Goal: Find specific page/section: Find specific page/section

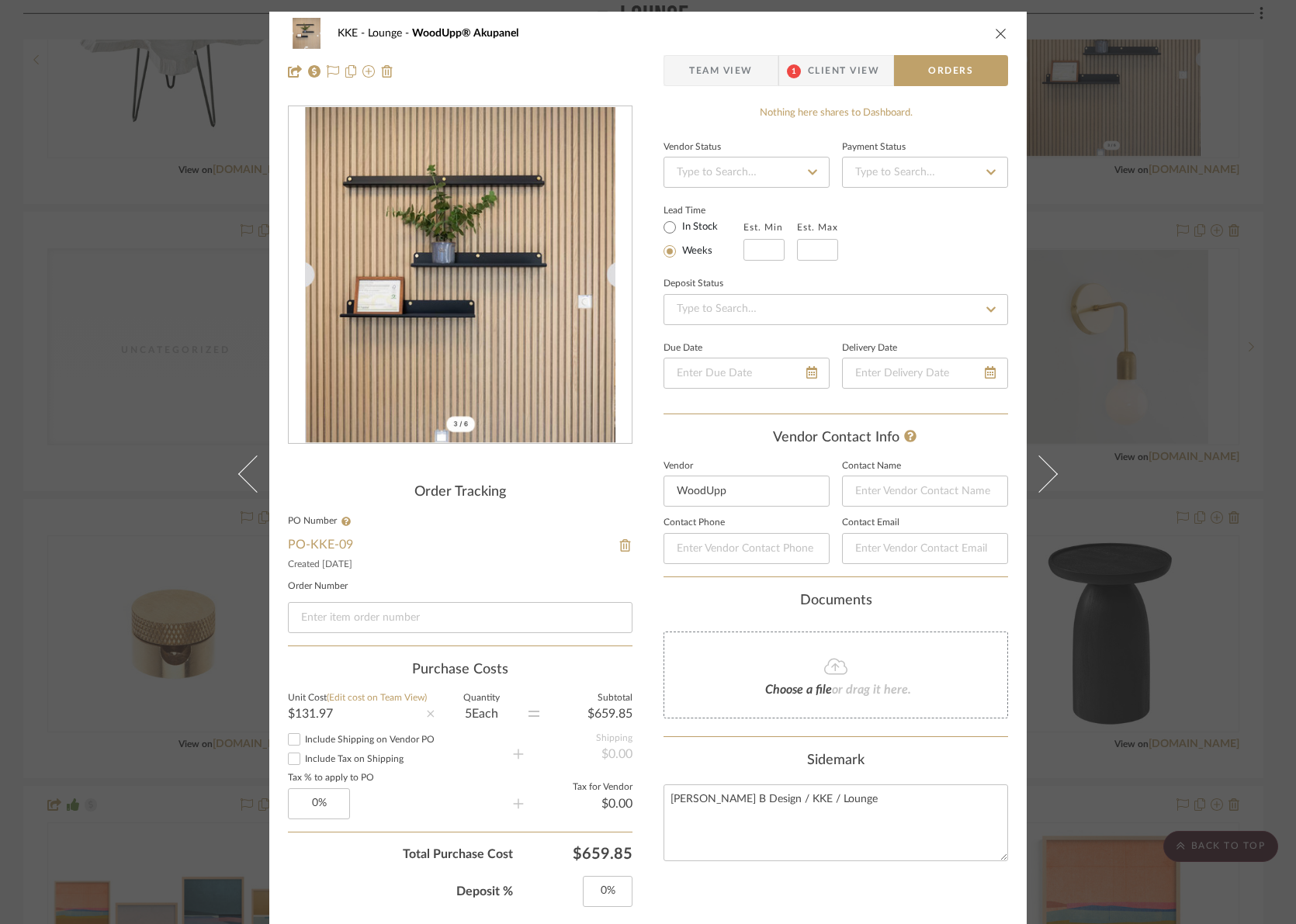
click at [998, 30] on icon "close" at bounding box center [1001, 34] width 12 height 12
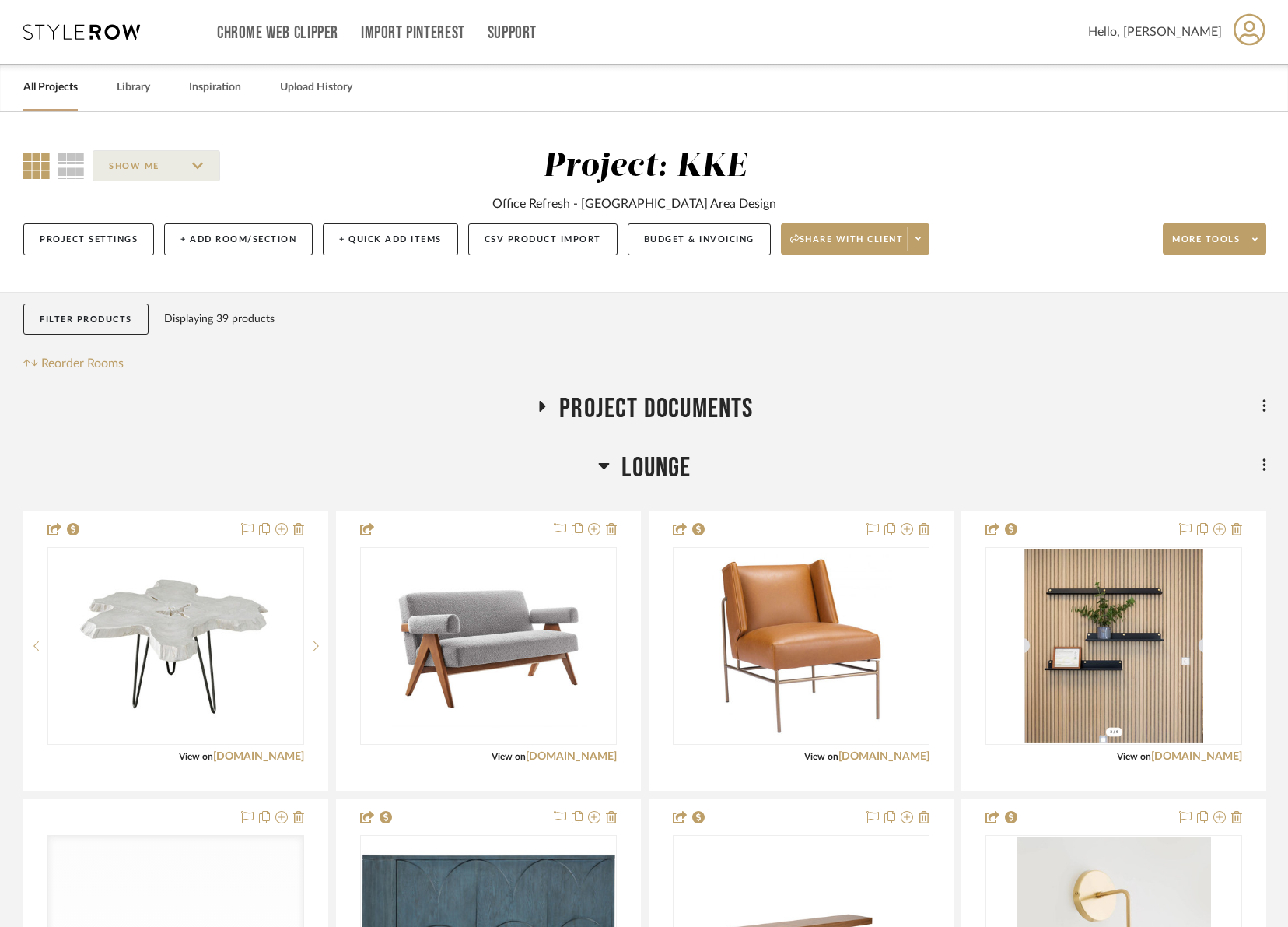
click at [34, 89] on link "All Projects" at bounding box center [50, 87] width 54 height 21
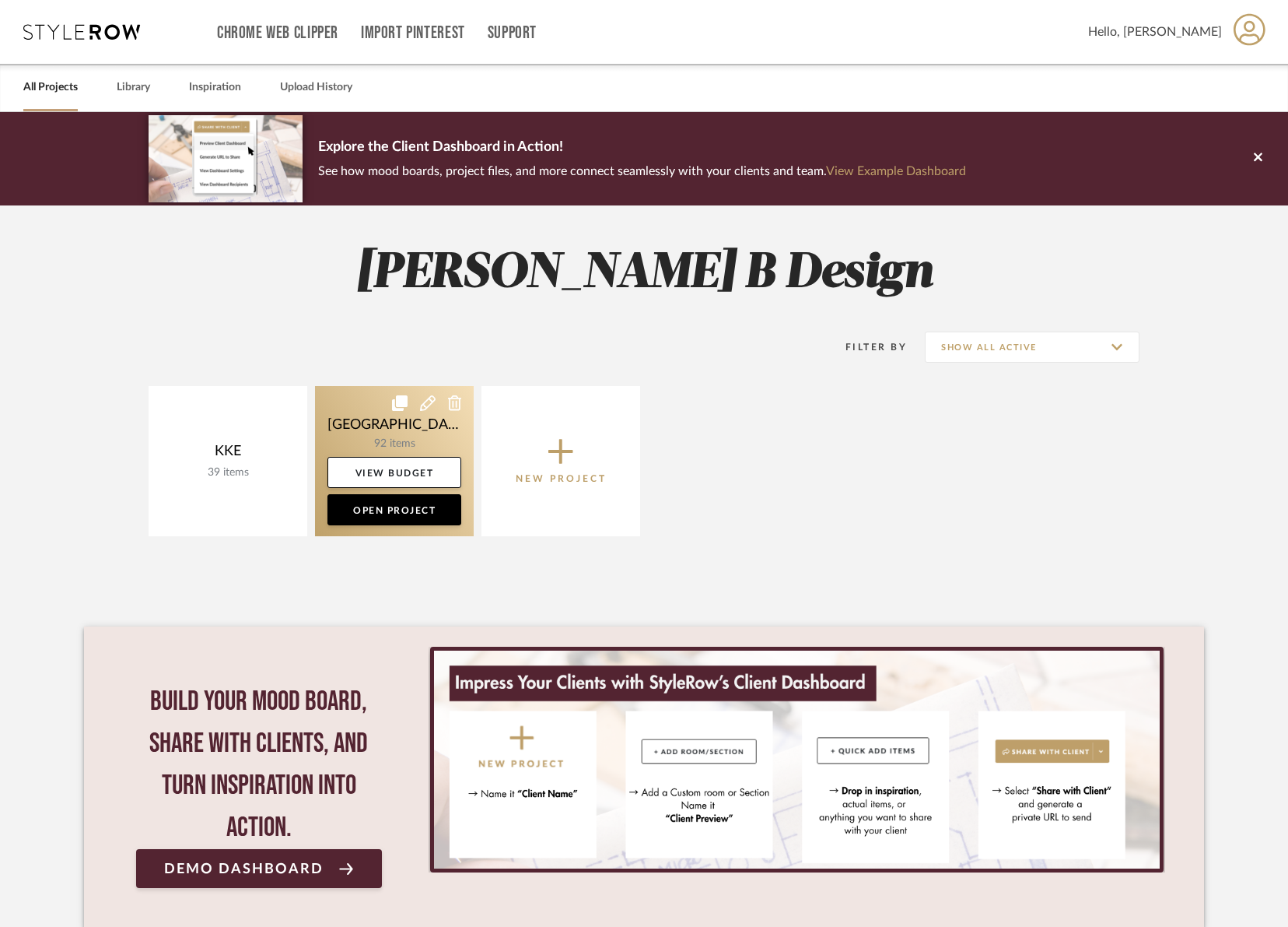
click at [417, 432] on link at bounding box center [394, 461] width 159 height 150
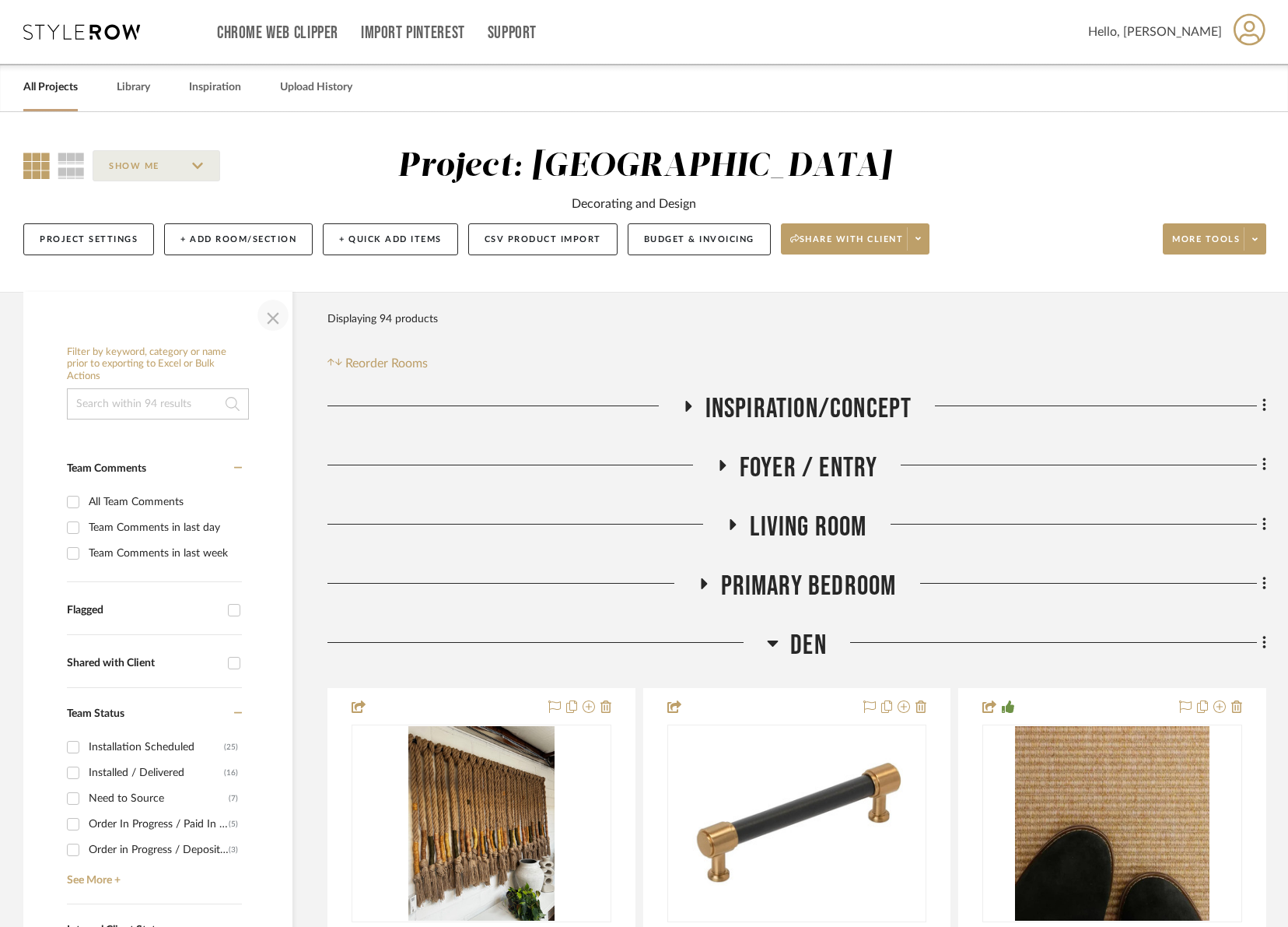
click at [273, 312] on span "button" at bounding box center [273, 315] width 37 height 37
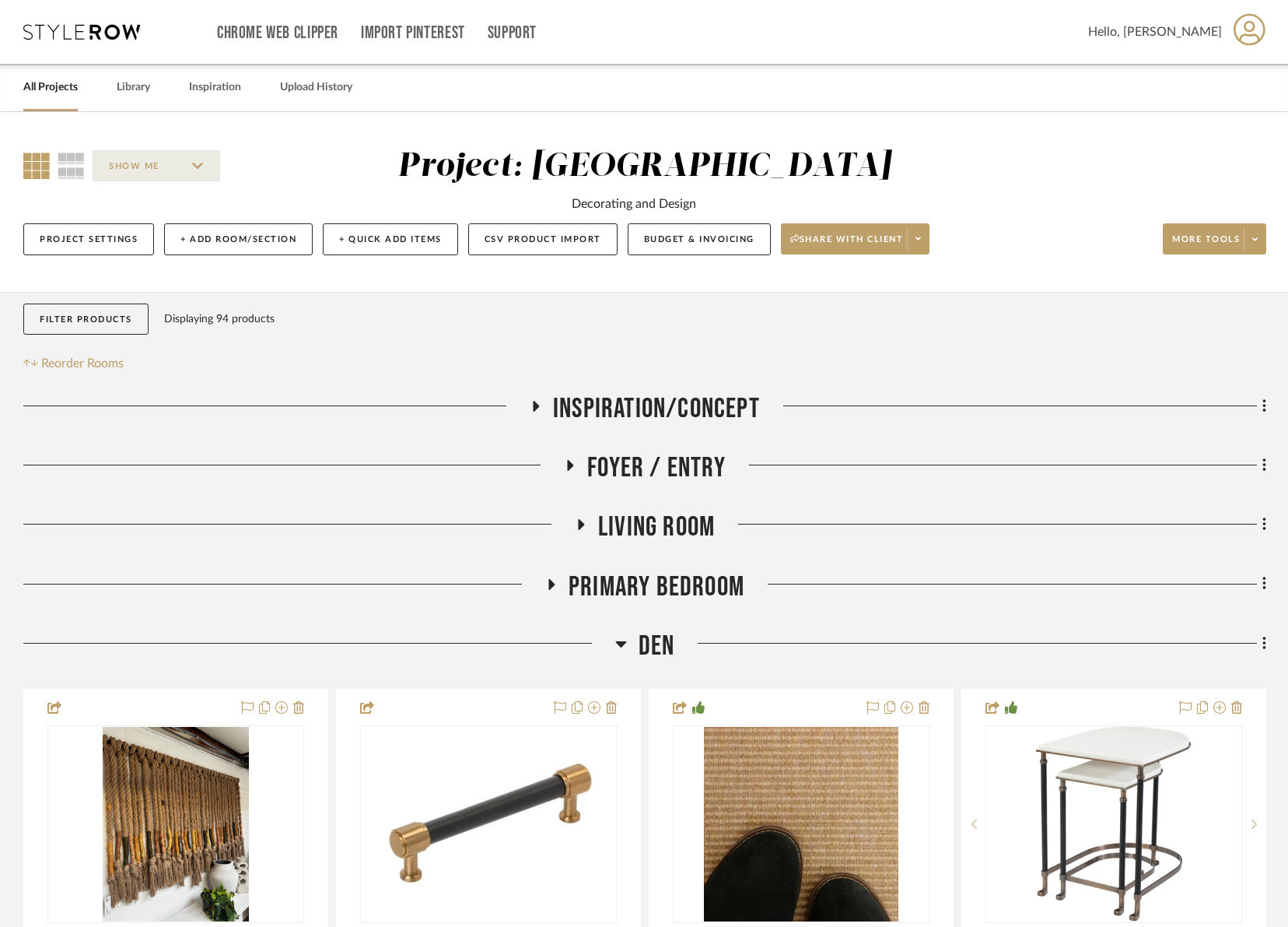
drag, startPoint x: 623, startPoint y: 645, endPoint x: 686, endPoint y: 597, distance: 79.2
click at [624, 645] on icon at bounding box center [621, 644] width 12 height 19
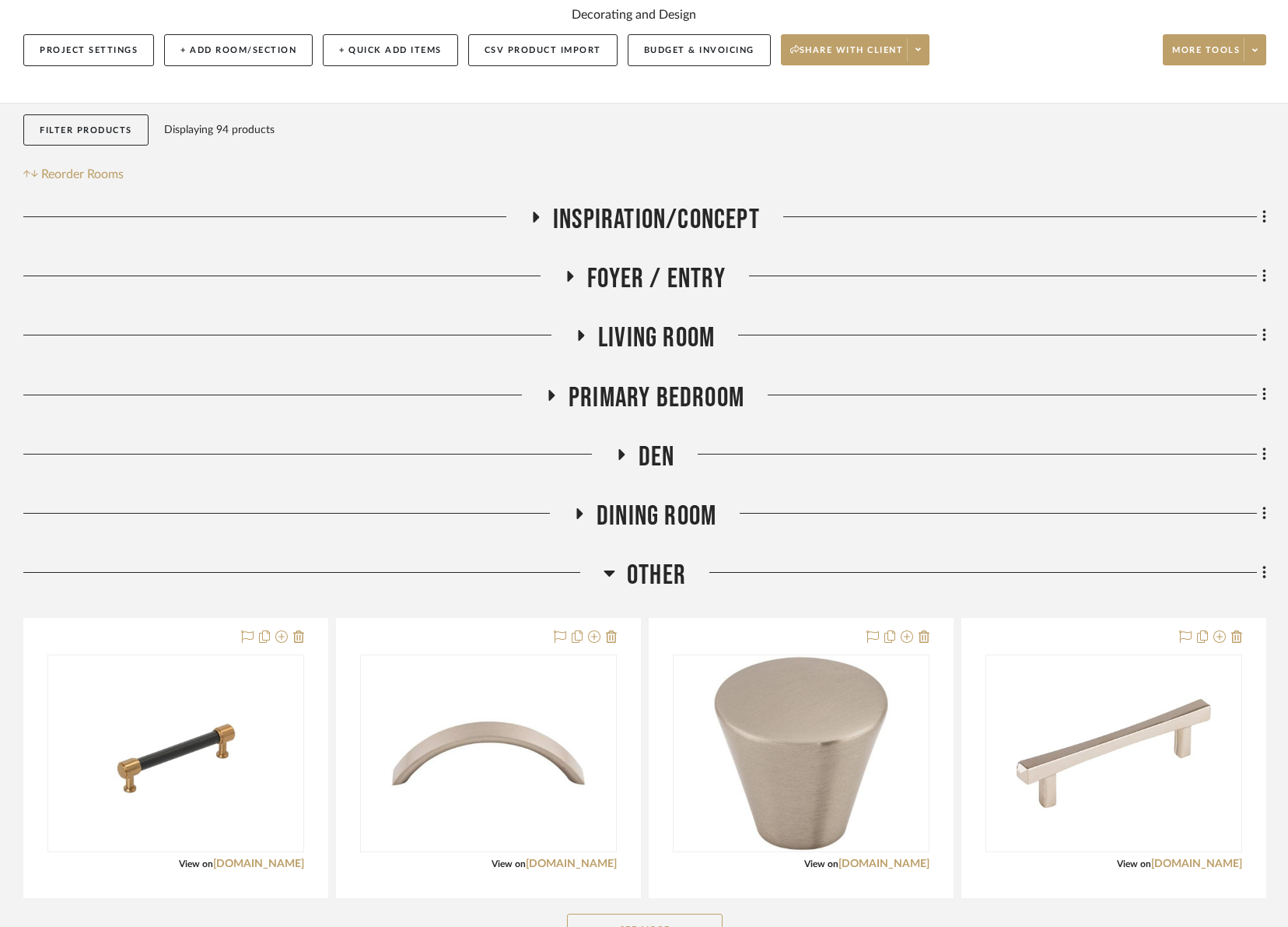
scroll to position [326, 0]
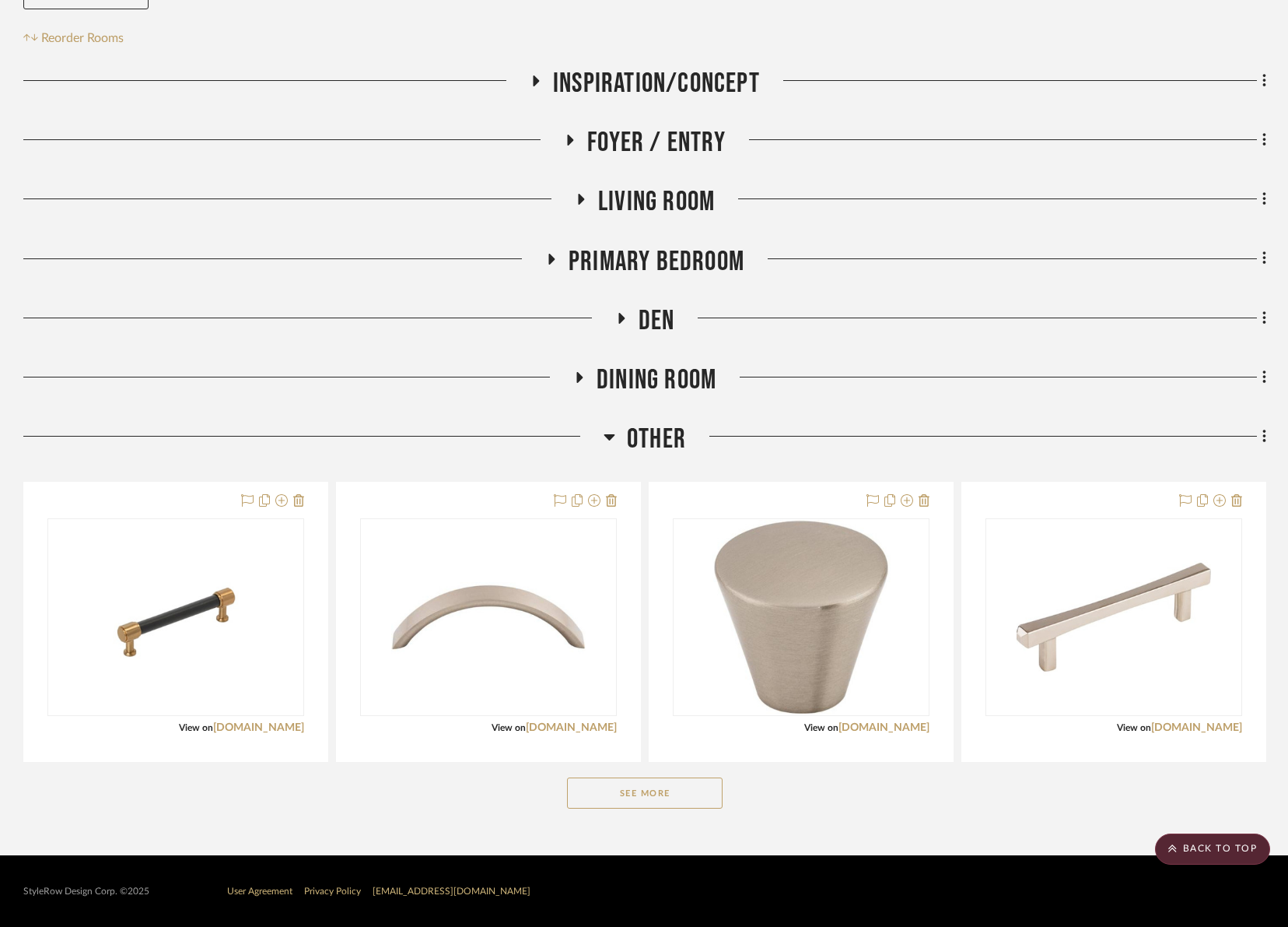
click at [651, 796] on button "See More" at bounding box center [644, 793] width 155 height 31
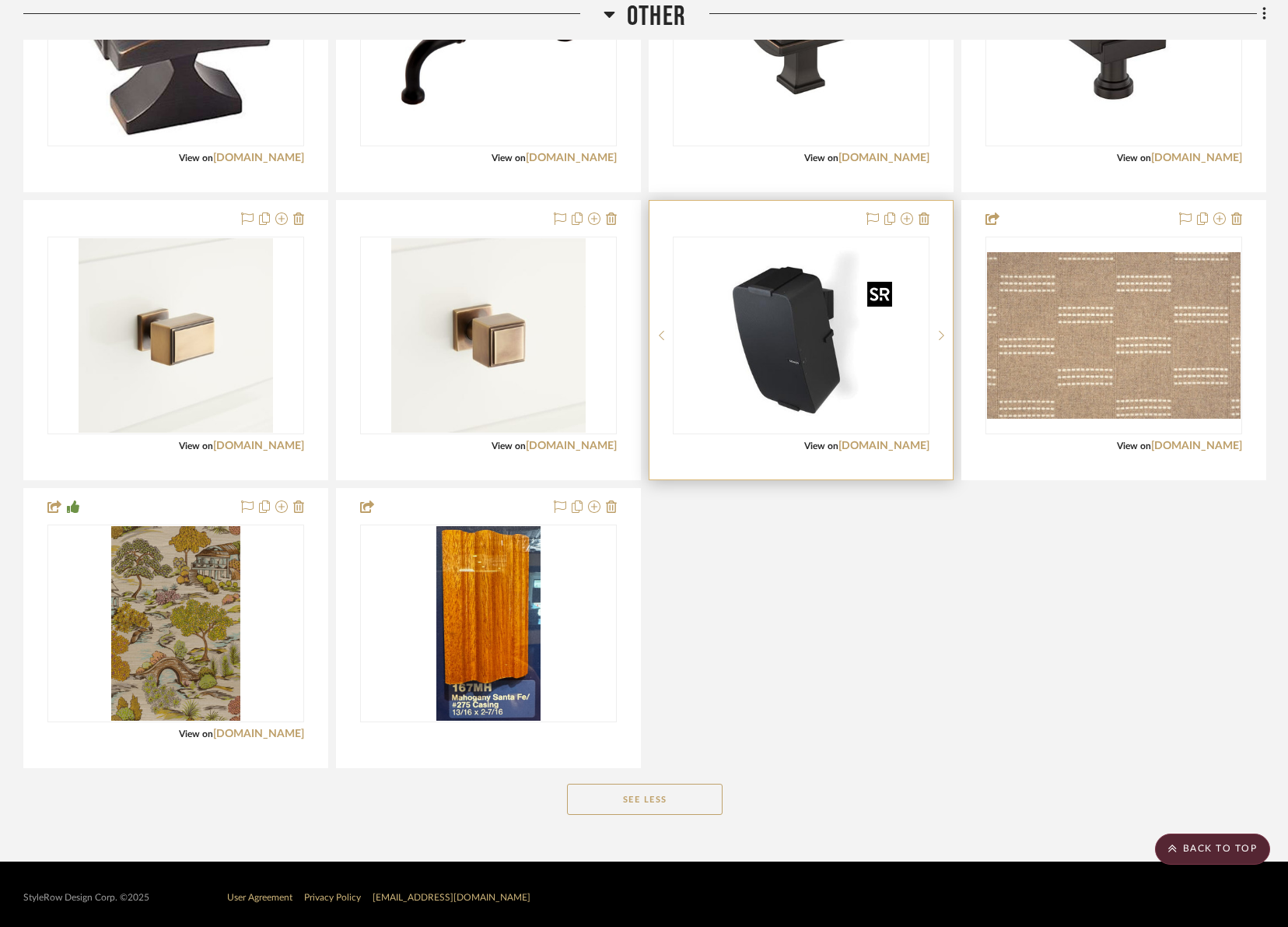
scroll to position [1472, 0]
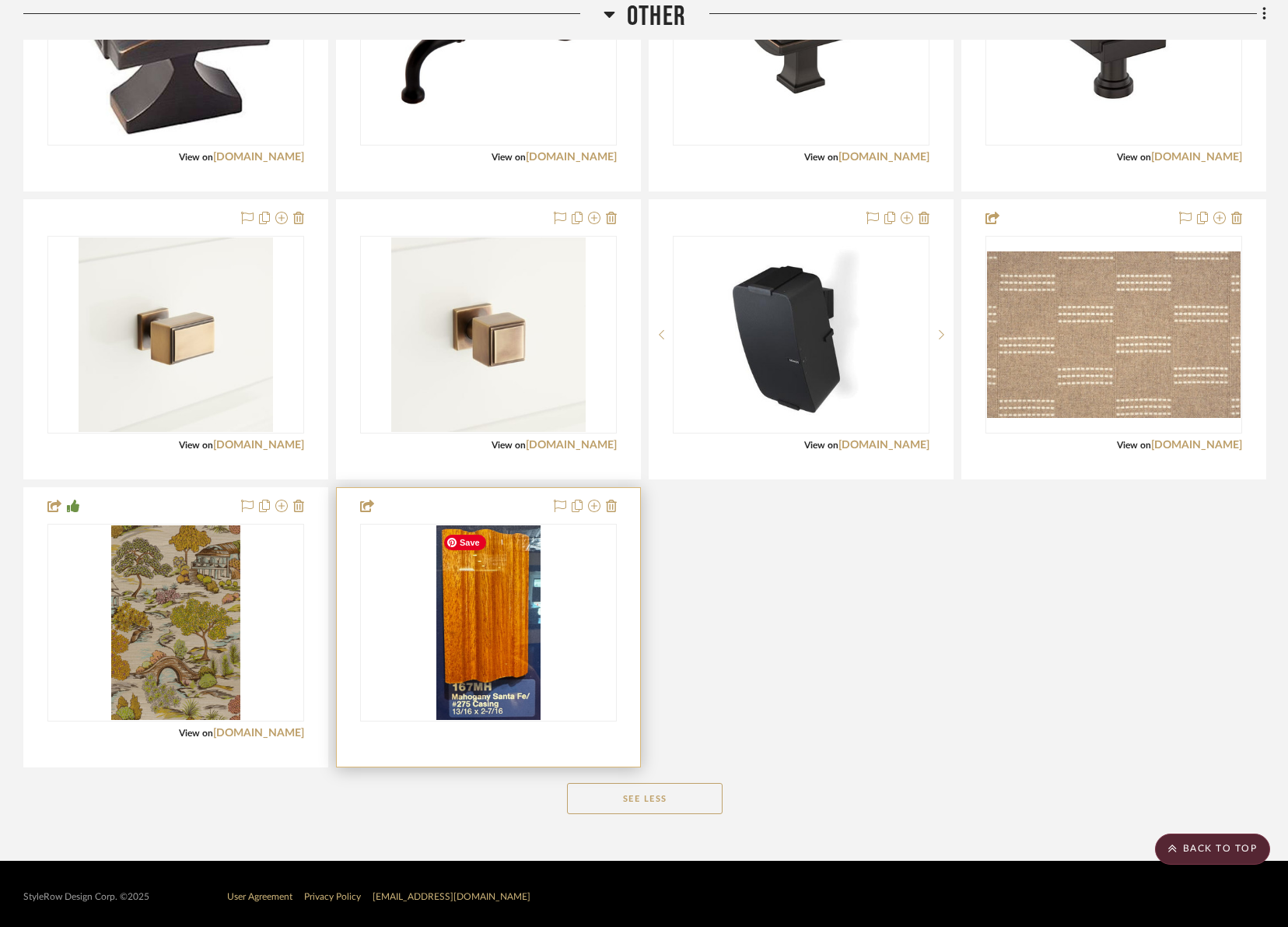
click at [465, 605] on div at bounding box center [488, 622] width 257 height 198
click at [505, 612] on img "0" at bounding box center [488, 622] width 104 height 194
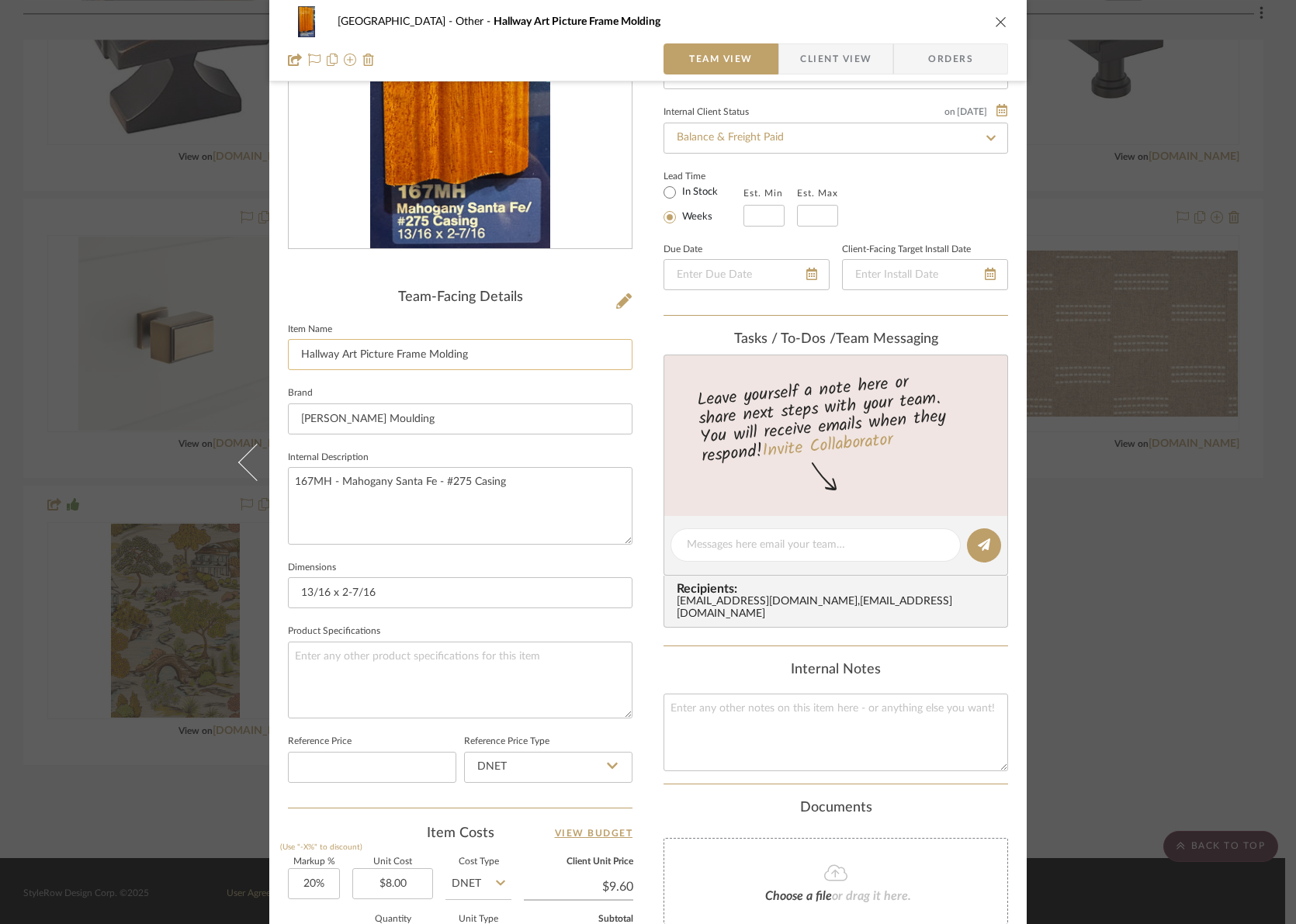
scroll to position [515, 0]
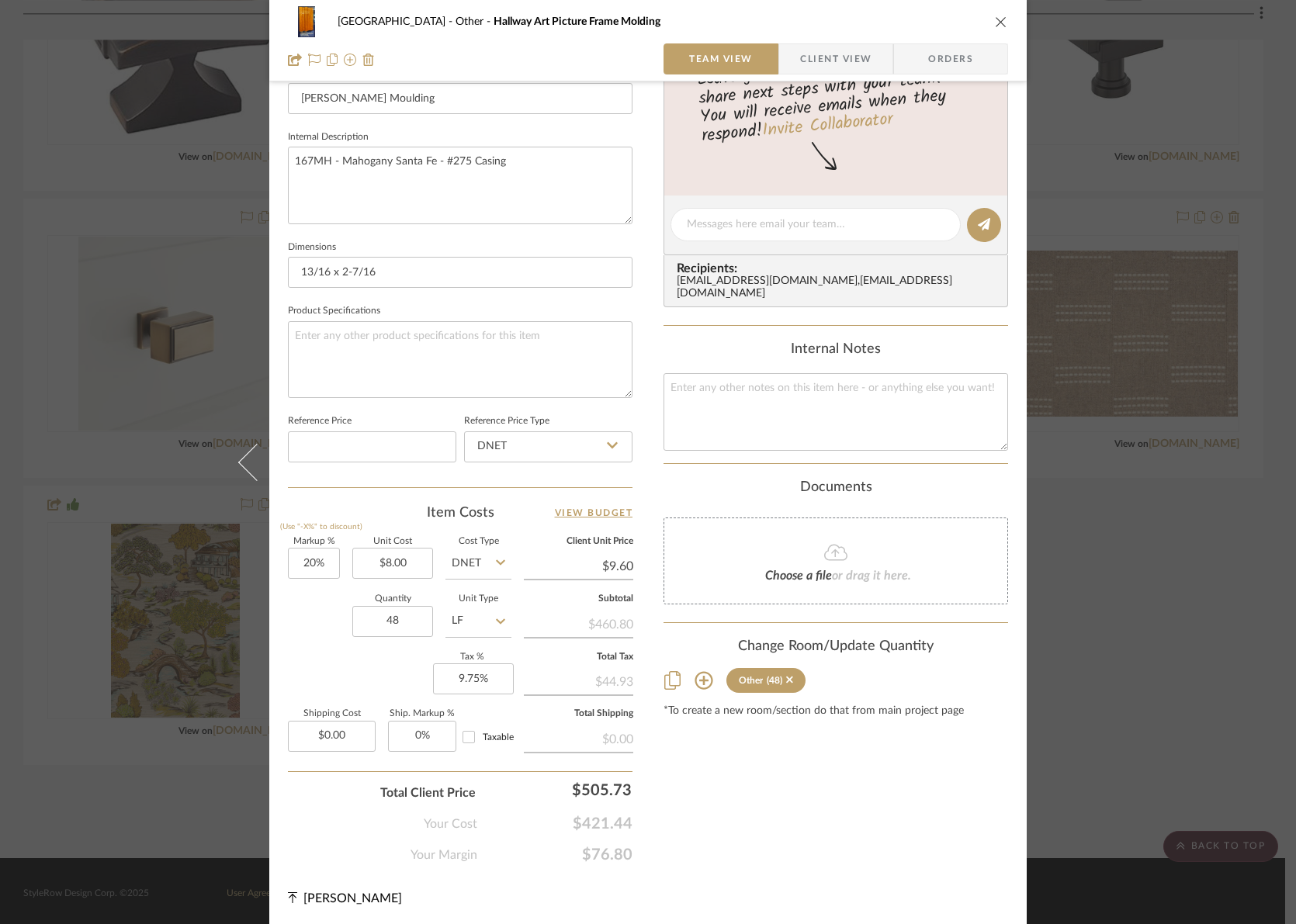
click at [997, 22] on icon "close" at bounding box center [1001, 22] width 12 height 12
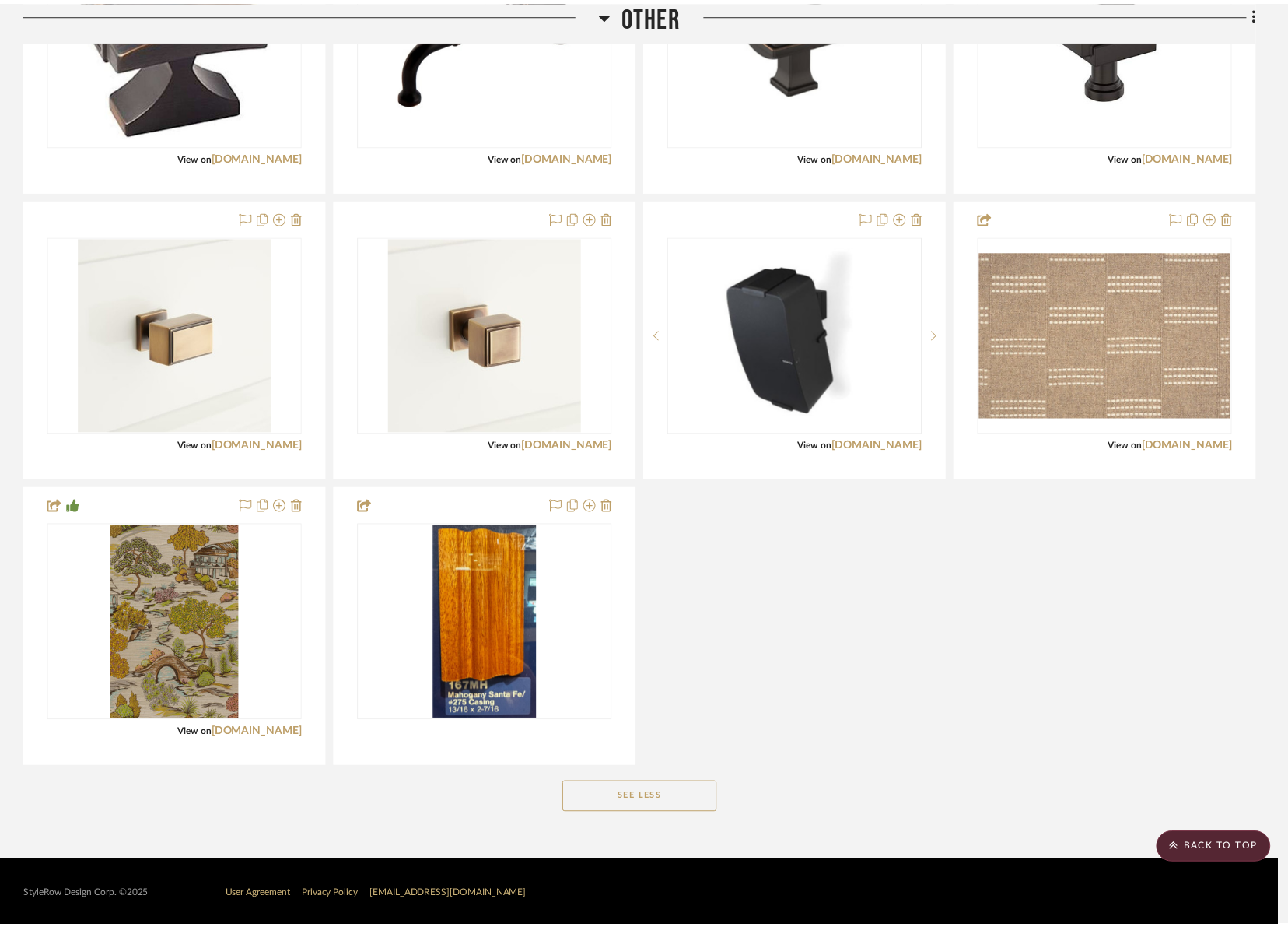
scroll to position [1472, 0]
